Goal: Transaction & Acquisition: Purchase product/service

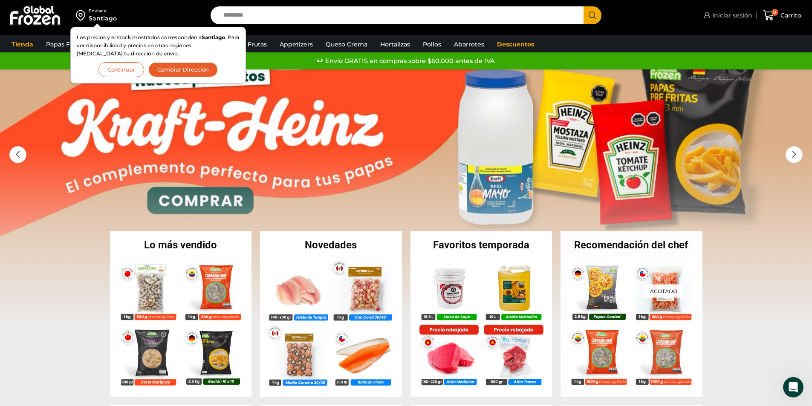
click at [729, 15] on span "Iniciar sesión" at bounding box center [731, 15] width 42 height 9
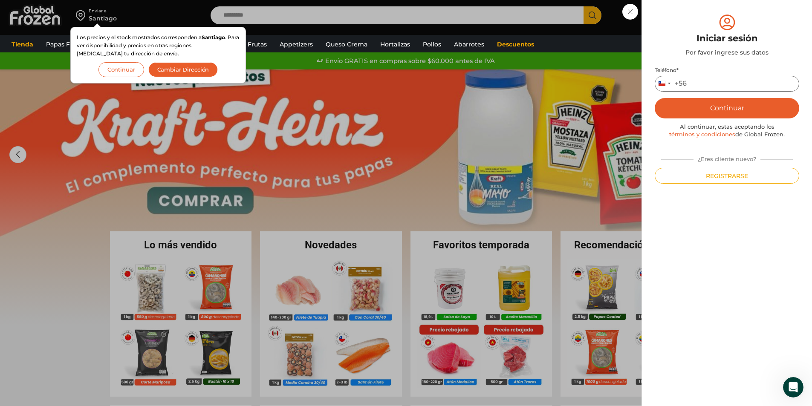
click at [710, 86] on input "Teléfono *" at bounding box center [727, 84] width 145 height 16
type input "*********"
click at [737, 110] on button "Continuar" at bounding box center [727, 108] width 145 height 20
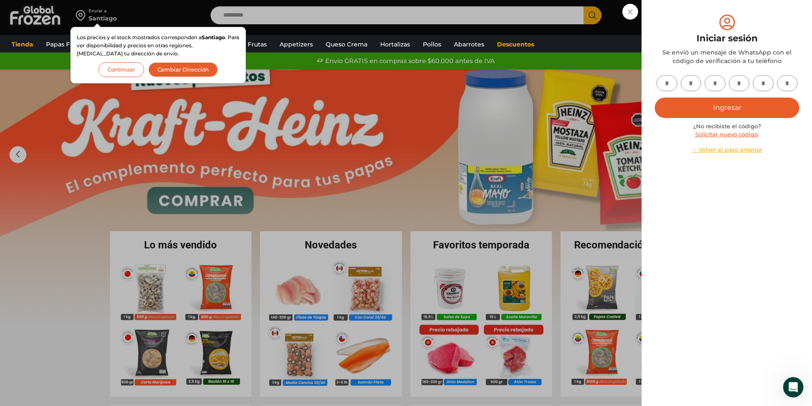
click at [129, 67] on button "Continuar" at bounding box center [121, 69] width 46 height 15
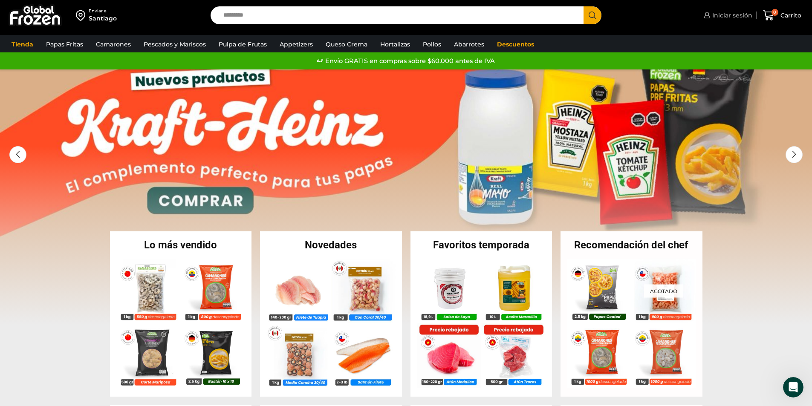
click at [723, 12] on span "Iniciar sesión" at bounding box center [731, 15] width 42 height 9
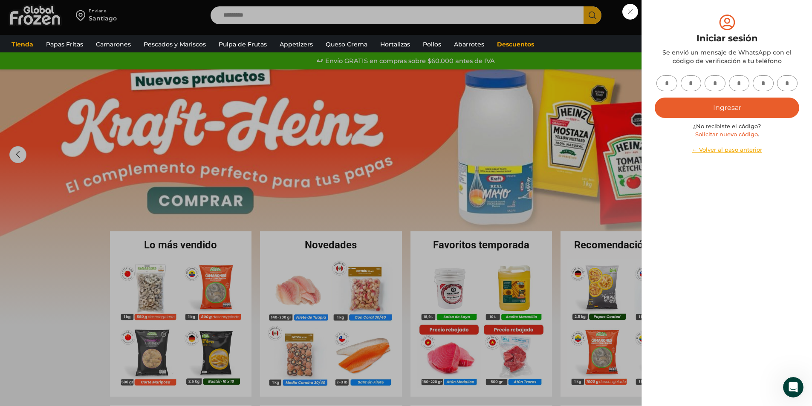
click at [668, 83] on input "text" at bounding box center [667, 83] width 21 height 16
type input "*"
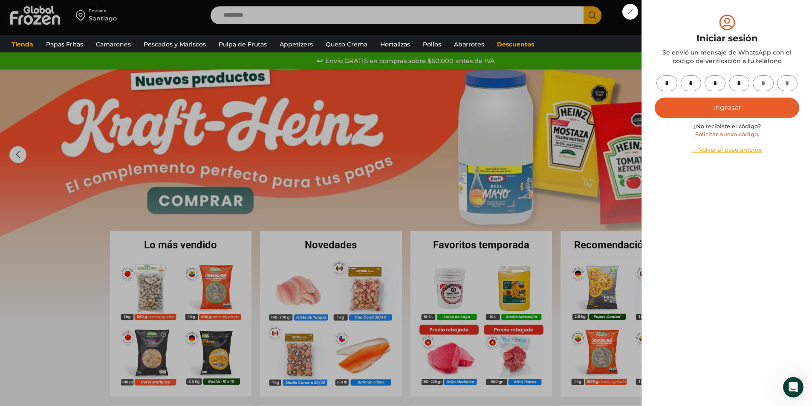
type input "*"
click at [687, 110] on button "Ingresar" at bounding box center [727, 108] width 145 height 20
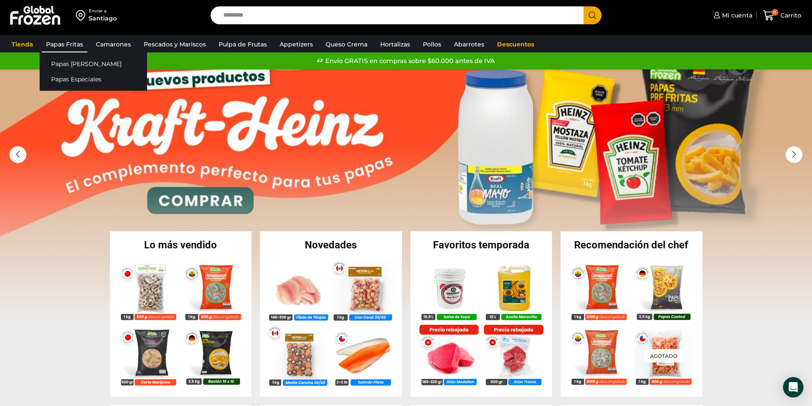
click at [67, 44] on link "Papas Fritas" at bounding box center [65, 44] width 46 height 16
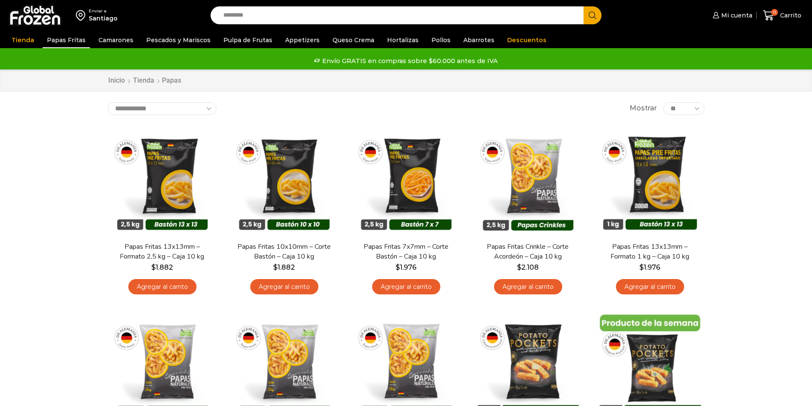
click at [67, 44] on link "Papas Fritas" at bounding box center [66, 40] width 47 height 16
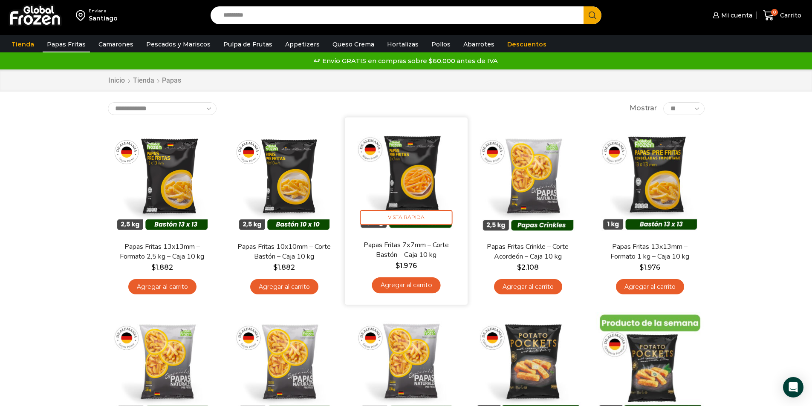
click at [423, 285] on link "Agregar al carrito" at bounding box center [406, 286] width 69 height 16
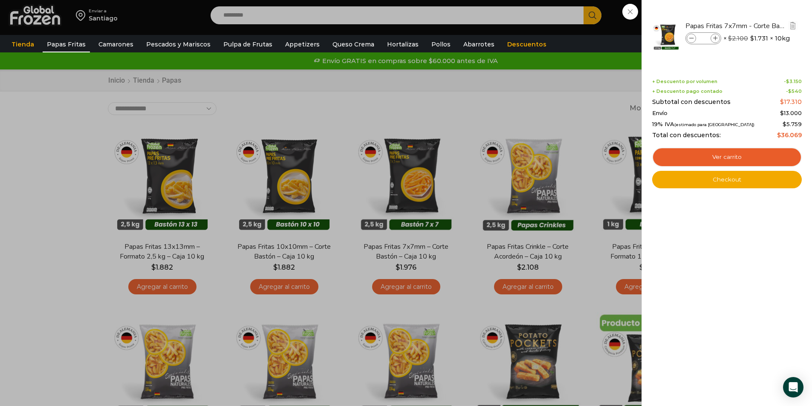
click at [716, 36] on icon at bounding box center [715, 38] width 5 height 5
type input "*"
click at [744, 159] on link "Ver carrito" at bounding box center [727, 158] width 150 height 20
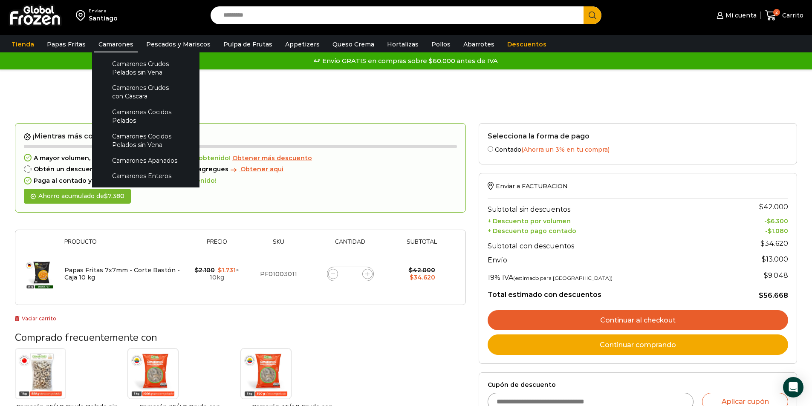
click at [123, 44] on link "Camarones" at bounding box center [115, 44] width 43 height 16
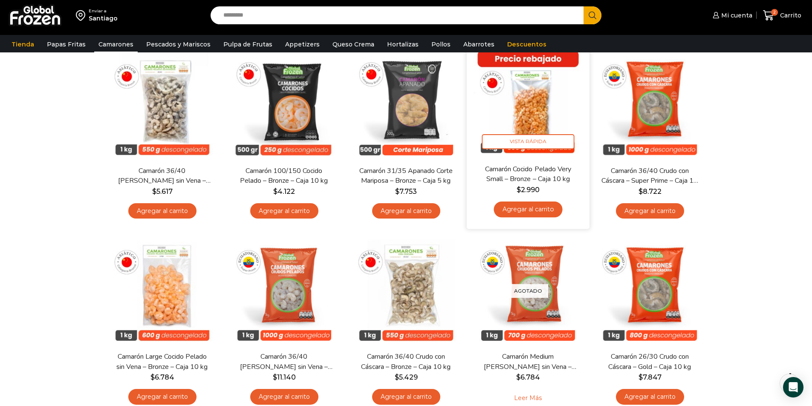
scroll to position [85, 0]
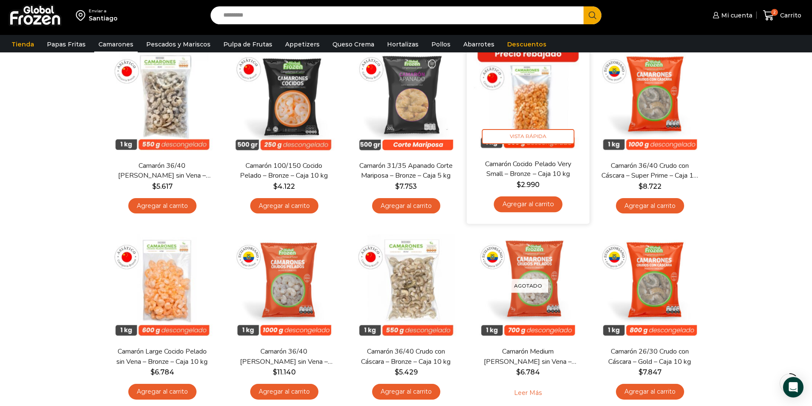
click at [545, 205] on link "Agregar al carrito" at bounding box center [528, 205] width 69 height 16
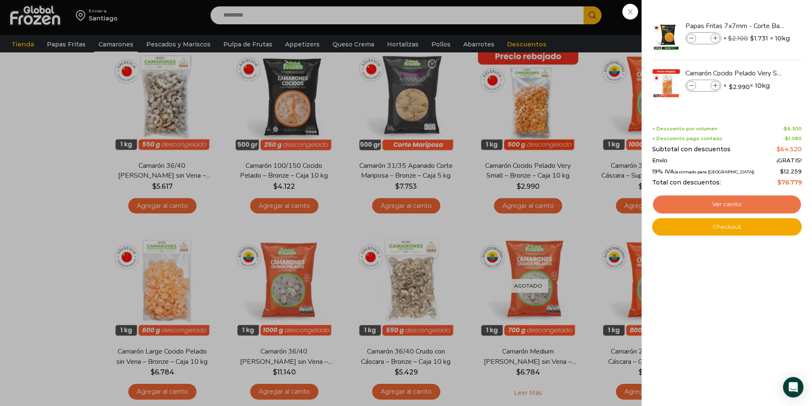
click at [714, 206] on link "Ver carrito" at bounding box center [727, 205] width 150 height 20
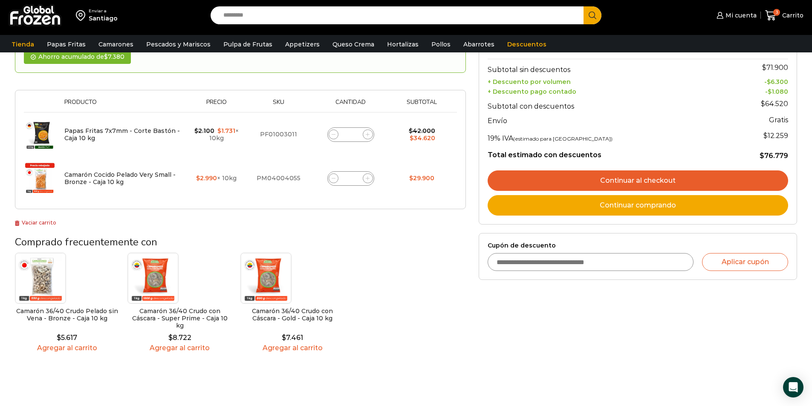
scroll to position [128, 0]
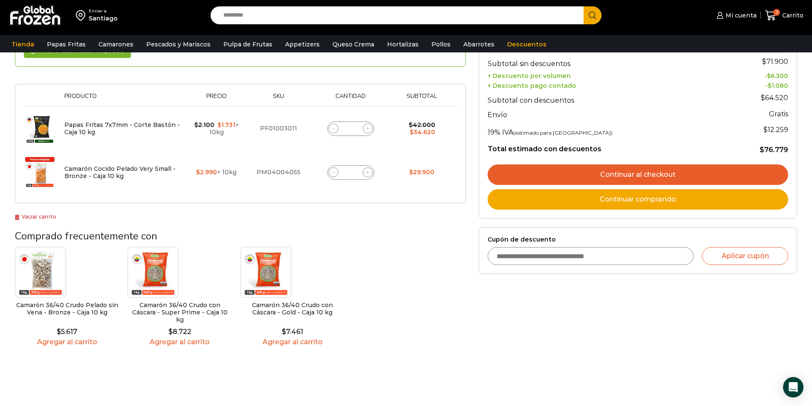
click at [632, 180] on link "Continuar al checkout" at bounding box center [638, 175] width 301 height 20
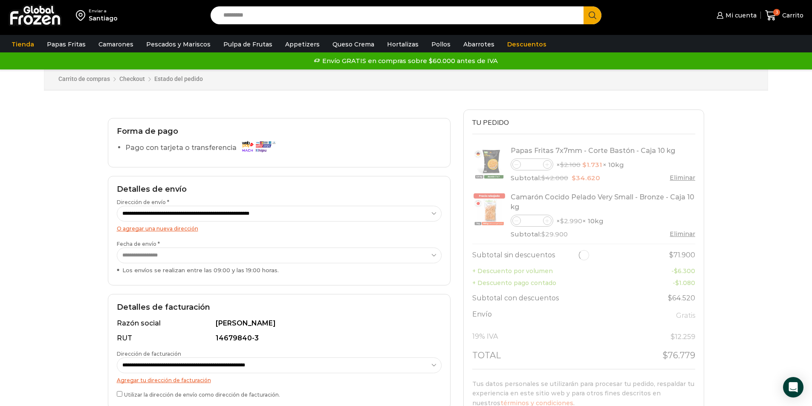
select select "*"
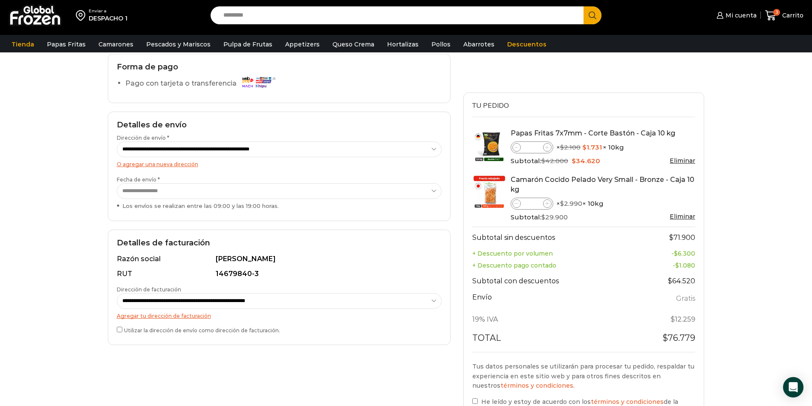
scroll to position [171, 0]
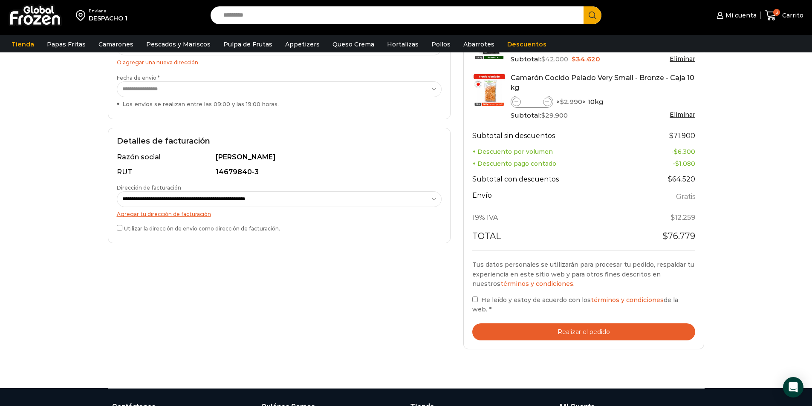
click at [556, 332] on button "Realizar el pedido" at bounding box center [583, 332] width 223 height 17
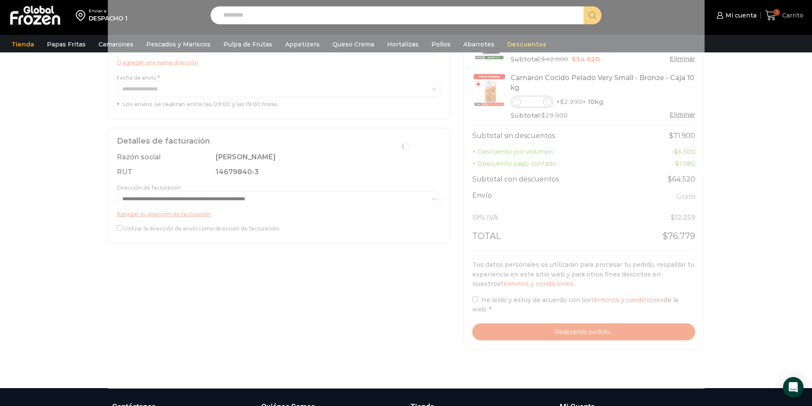
click at [790, 17] on span "Carrito" at bounding box center [791, 15] width 23 height 9
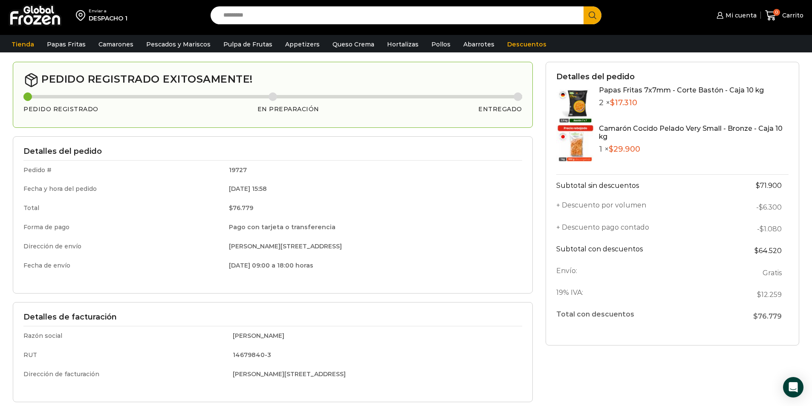
scroll to position [43, 0]
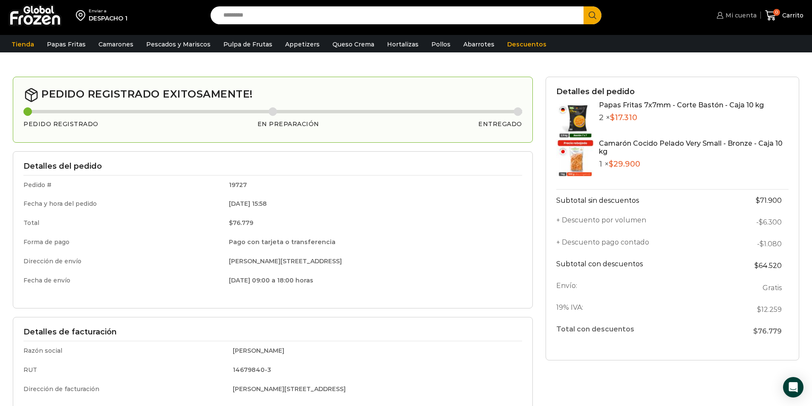
click at [749, 15] on span "Mi cuenta" at bounding box center [740, 15] width 33 height 9
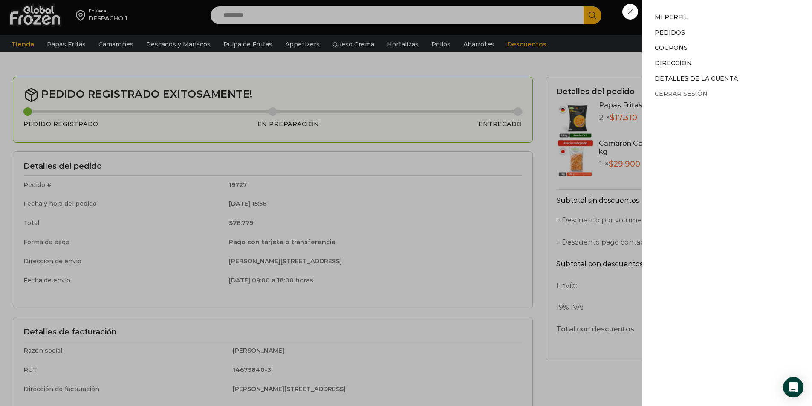
click at [695, 93] on link "Cerrar sesión" at bounding box center [681, 94] width 53 height 8
